Goal: Information Seeking & Learning: Learn about a topic

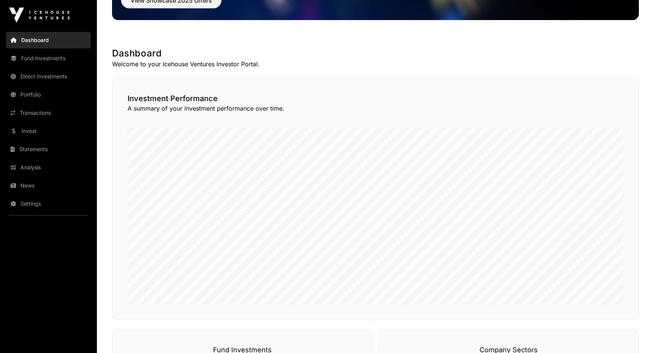
scroll to position [108, 0]
click at [38, 59] on link "Fund Investments" at bounding box center [48, 58] width 85 height 17
click at [55, 57] on link "Fund Investments" at bounding box center [48, 58] width 85 height 17
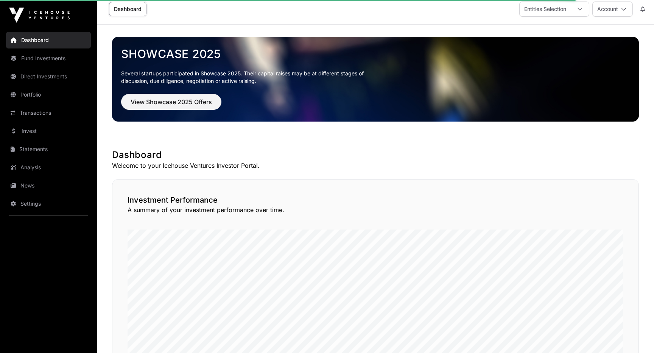
scroll to position [0, 0]
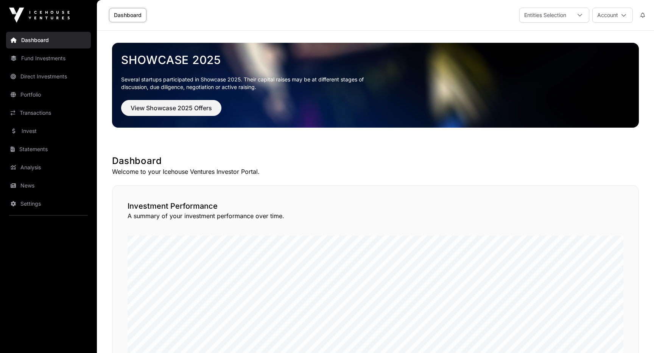
click at [54, 79] on link "Direct Investments" at bounding box center [48, 76] width 85 height 17
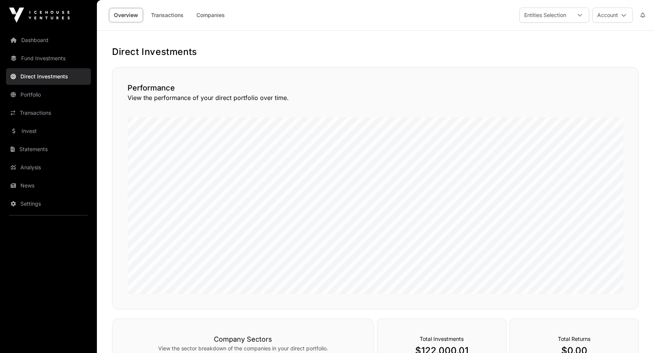
click at [59, 56] on link "Fund Investments" at bounding box center [48, 58] width 85 height 17
click at [41, 56] on link "Fund Investments" at bounding box center [48, 58] width 85 height 17
click at [16, 56] on icon at bounding box center [14, 58] width 6 height 5
click at [17, 56] on link "Fund Investments" at bounding box center [48, 58] width 85 height 17
click at [23, 93] on link "Portfolio" at bounding box center [48, 94] width 85 height 17
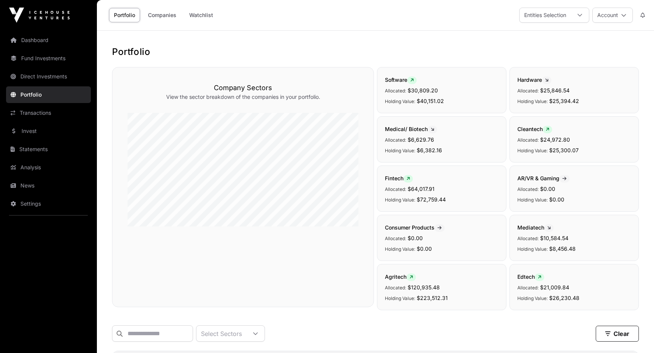
click at [37, 59] on link "Fund Investments" at bounding box center [48, 58] width 85 height 17
click at [43, 41] on link "Dashboard" at bounding box center [48, 40] width 85 height 17
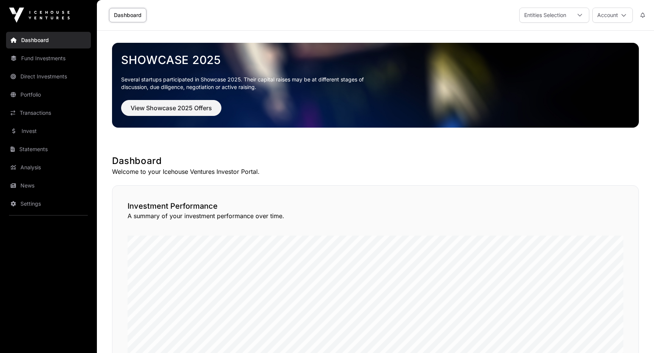
click at [46, 60] on link "Fund Investments" at bounding box center [48, 58] width 85 height 17
click at [59, 60] on link "Fund Investments" at bounding box center [48, 58] width 85 height 17
click at [77, 58] on link "Fund Investments" at bounding box center [48, 58] width 85 height 17
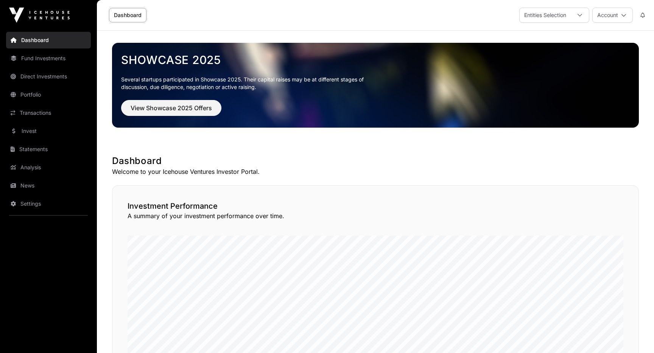
click at [14, 59] on icon at bounding box center [14, 58] width 6 height 5
click at [20, 111] on link "Transactions" at bounding box center [48, 113] width 85 height 17
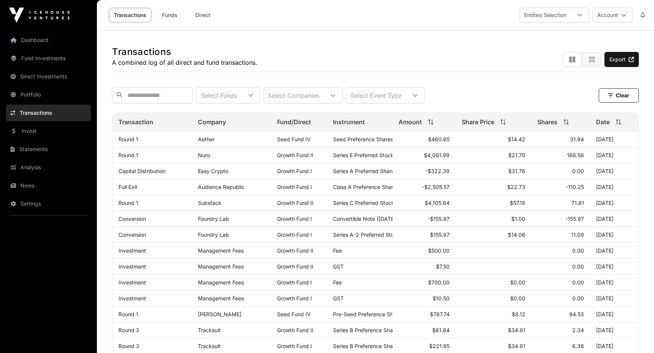
click at [173, 17] on link "Funds" at bounding box center [170, 15] width 30 height 14
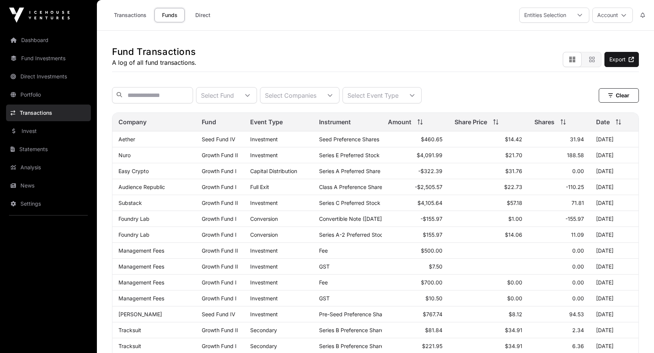
click at [204, 12] on link "Direct" at bounding box center [203, 15] width 30 height 14
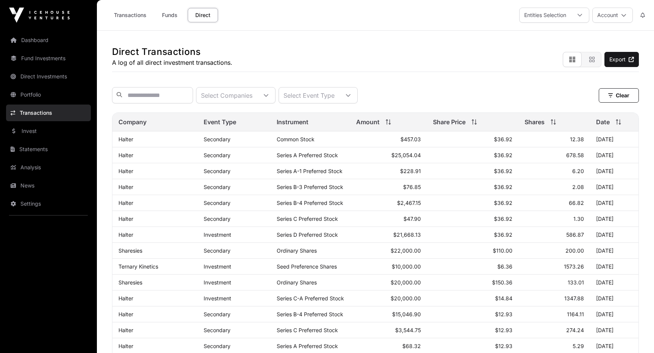
click at [23, 58] on link "Fund Investments" at bounding box center [48, 58] width 85 height 17
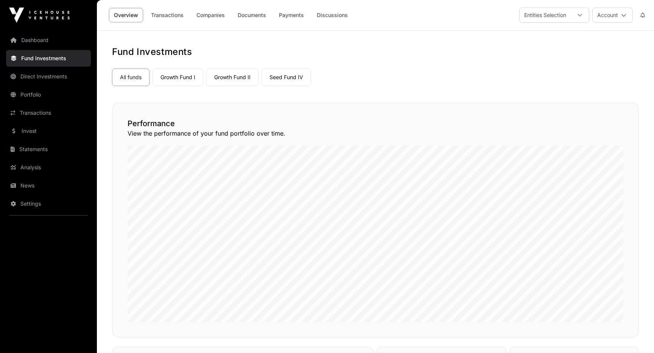
click at [174, 84] on link "Growth Fund I" at bounding box center [178, 77] width 51 height 17
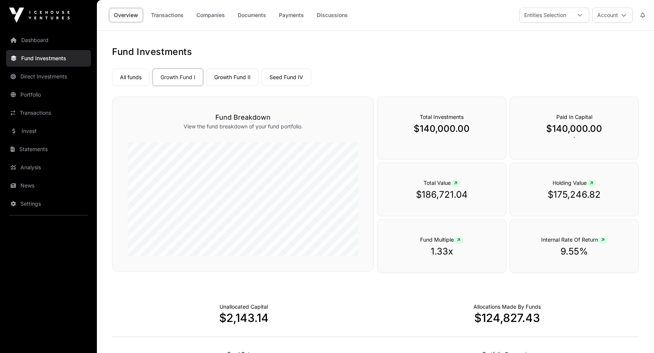
click at [228, 78] on link "Growth Fund II" at bounding box center [232, 77] width 52 height 17
click at [294, 76] on link "Seed Fund IV" at bounding box center [287, 77] width 50 height 17
click at [234, 77] on link "Growth Fund II" at bounding box center [232, 77] width 52 height 17
click at [297, 74] on link "Seed Fund IV" at bounding box center [287, 77] width 50 height 17
click at [237, 76] on link "Growth Fund II" at bounding box center [232, 77] width 52 height 17
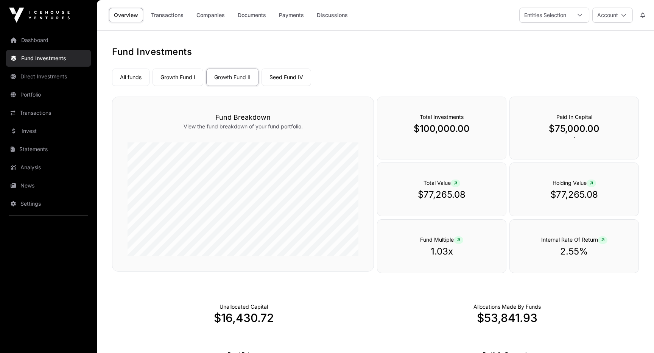
click at [189, 80] on link "Growth Fund I" at bounding box center [178, 77] width 51 height 17
click at [216, 14] on link "Companies" at bounding box center [211, 15] width 38 height 14
click at [217, 17] on link "Companies" at bounding box center [211, 15] width 38 height 14
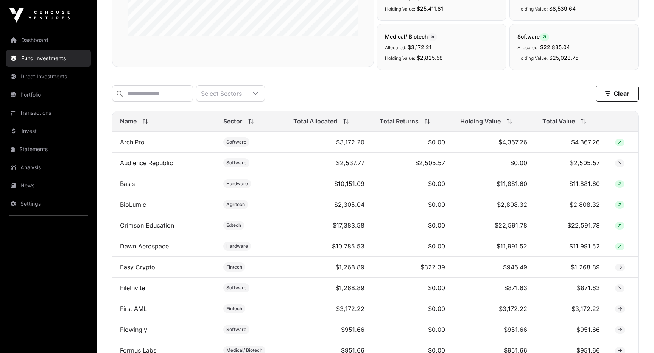
scroll to position [232, 0]
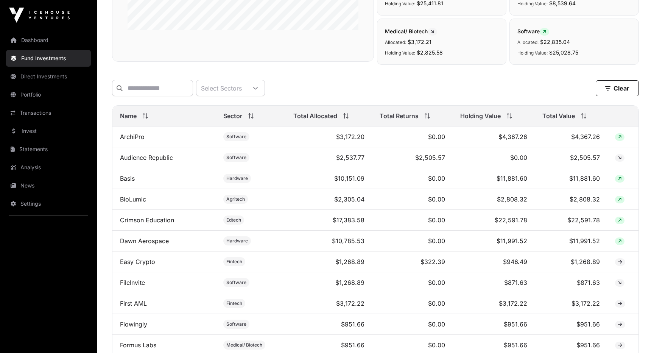
click at [558, 117] on span "Total Value" at bounding box center [559, 115] width 33 height 9
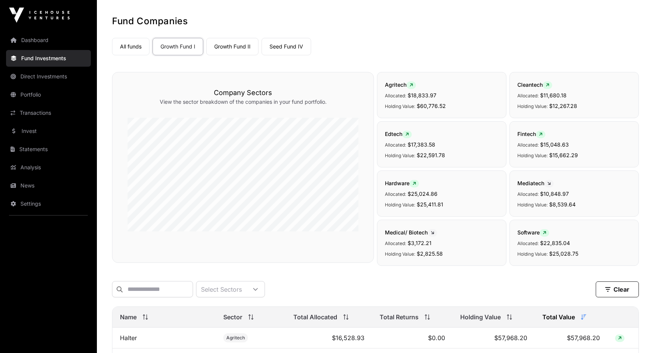
scroll to position [30, 0]
click at [249, 44] on link "Growth Fund II" at bounding box center [232, 47] width 52 height 17
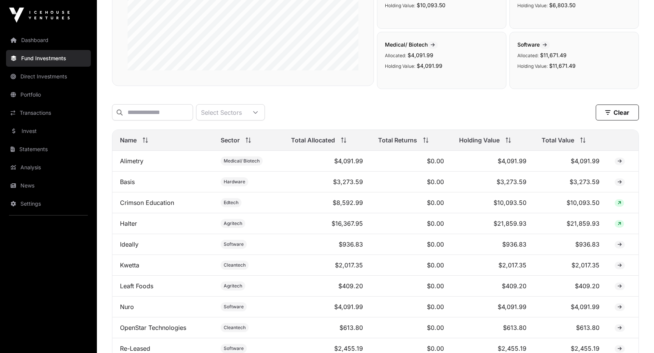
scroll to position [192, 0]
click at [575, 142] on div "Total Value" at bounding box center [571, 139] width 58 height 9
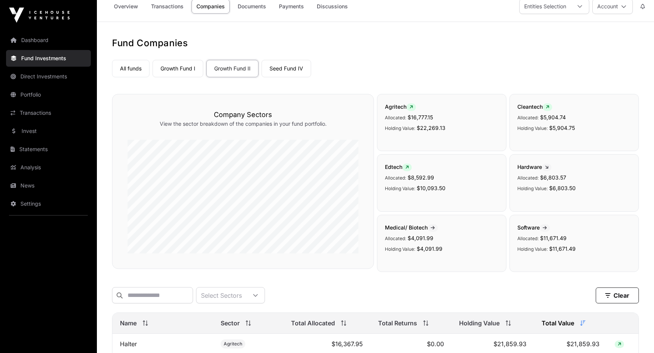
scroll to position [0, 0]
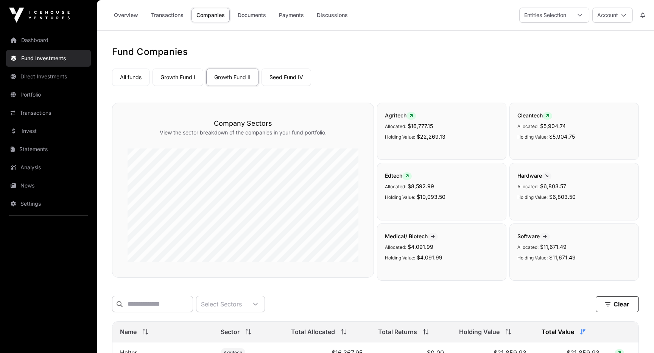
click at [295, 75] on link "Seed Fund IV" at bounding box center [287, 77] width 50 height 17
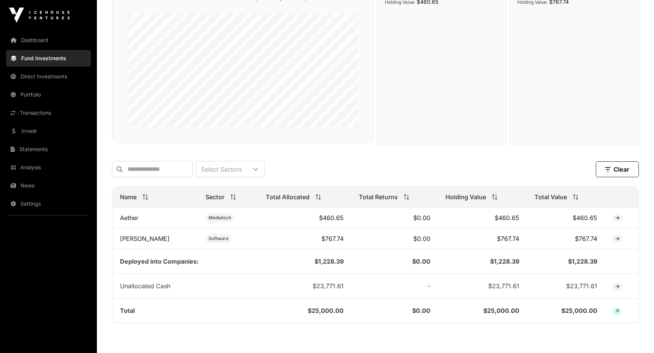
scroll to position [140, 0]
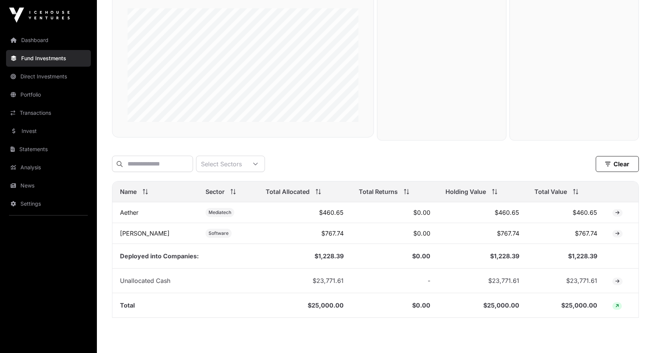
click at [562, 193] on div "Total Value" at bounding box center [566, 191] width 63 height 9
click at [55, 75] on link "Direct Investments" at bounding box center [48, 76] width 85 height 17
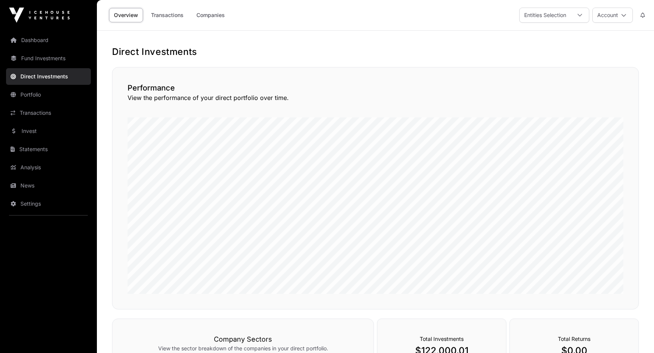
click at [209, 16] on link "Companies" at bounding box center [211, 15] width 38 height 14
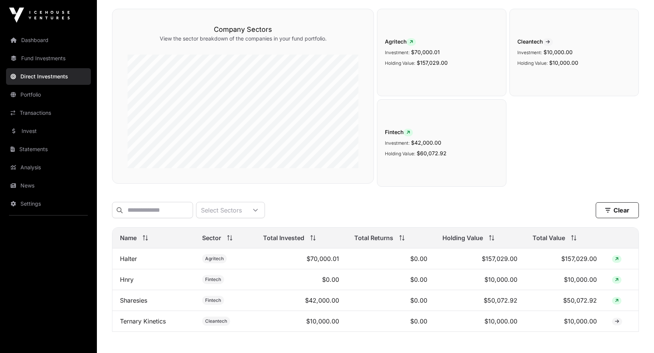
scroll to position [101, 0]
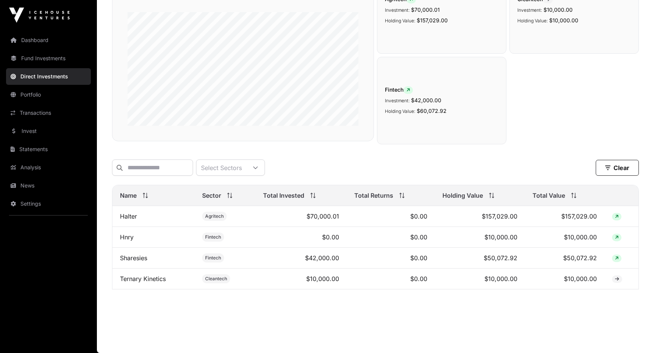
click at [37, 43] on link "Dashboard" at bounding box center [48, 40] width 85 height 17
